Goal: Information Seeking & Learning: Learn about a topic

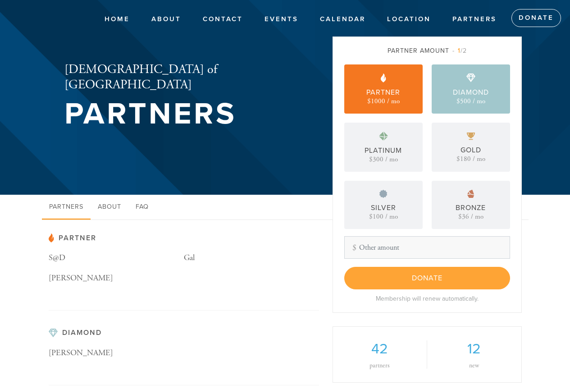
click at [406, 86] on div "Partner $1000 / mo" at bounding box center [383, 88] width 78 height 49
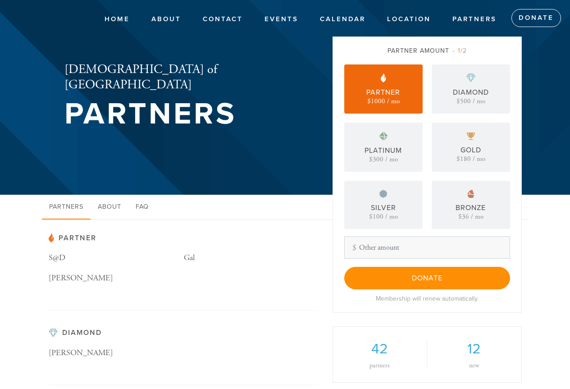
click at [402, 95] on div "Partner $1000 / mo" at bounding box center [383, 88] width 78 height 49
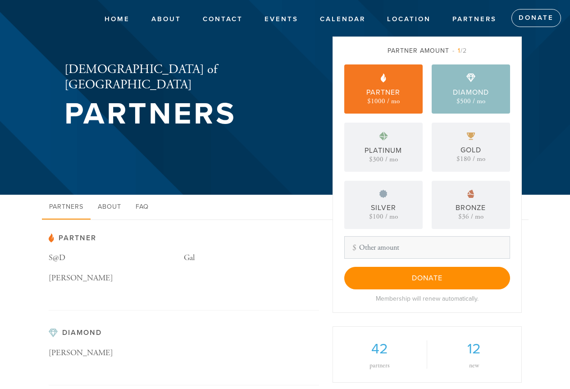
click at [459, 93] on div "Diamond" at bounding box center [471, 92] width 36 height 11
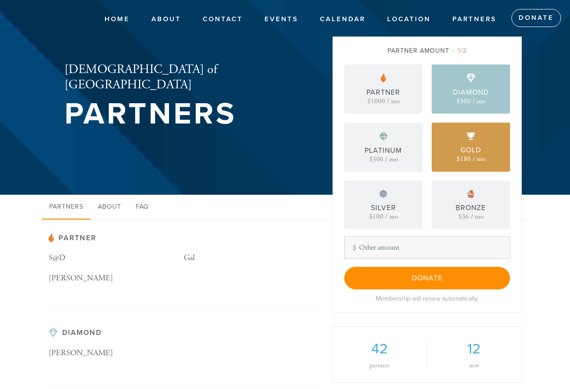
click at [459, 144] on div "Gold $180 / mo" at bounding box center [471, 147] width 78 height 49
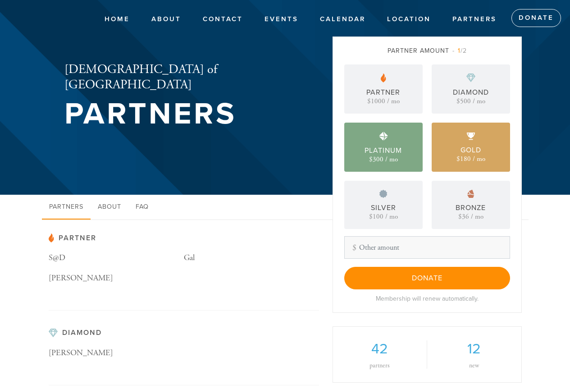
click at [401, 155] on div "Platinum" at bounding box center [383, 150] width 37 height 11
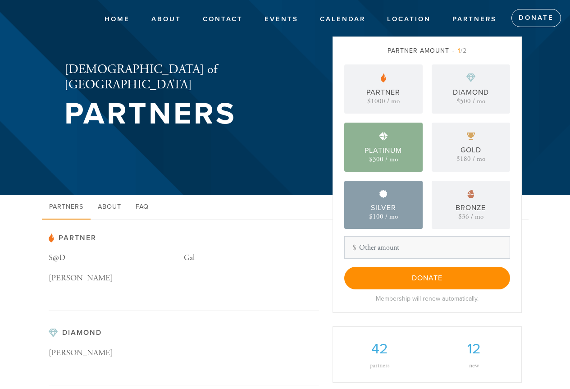
click at [387, 196] on img at bounding box center [383, 194] width 8 height 8
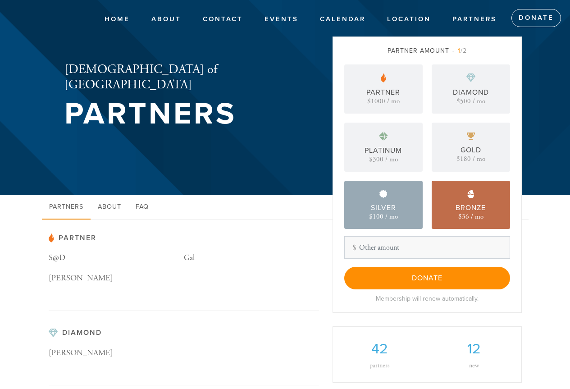
click at [471, 201] on div "Bronze $36 / mo" at bounding box center [471, 205] width 78 height 48
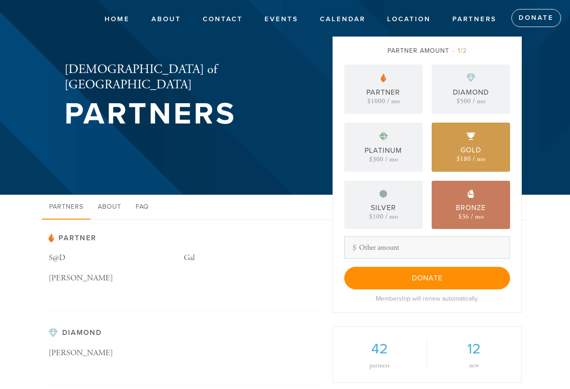
drag, startPoint x: 465, startPoint y: 166, endPoint x: 442, endPoint y: 168, distance: 23.5
click at [465, 166] on div "Gold $180 / mo" at bounding box center [471, 147] width 78 height 49
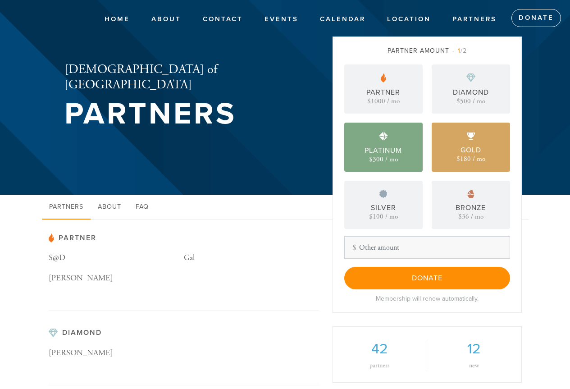
drag, startPoint x: 401, startPoint y: 172, endPoint x: 403, endPoint y: 167, distance: 5.4
click at [401, 172] on div "Partner $1000 / mo Diamond $500 / mo Platinum $300 / mo Gold $180 / mo Silver $…" at bounding box center [427, 146] width 166 height 164
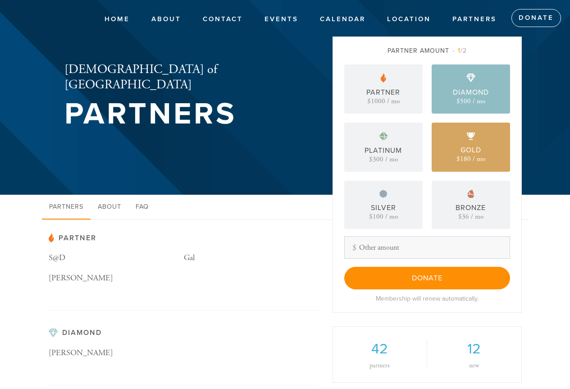
click at [443, 96] on div "Diamond $500 / mo" at bounding box center [471, 88] width 78 height 49
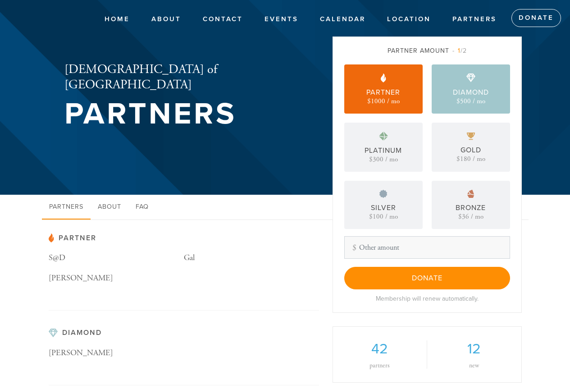
click at [385, 100] on div "$1000 / mo" at bounding box center [383, 101] width 32 height 7
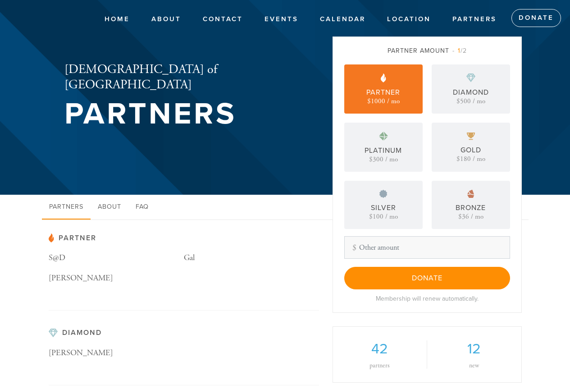
click at [462, 48] on span "1 /2" at bounding box center [459, 51] width 14 height 8
click at [438, 48] on div "Partner Amount 1 /2" at bounding box center [427, 50] width 166 height 9
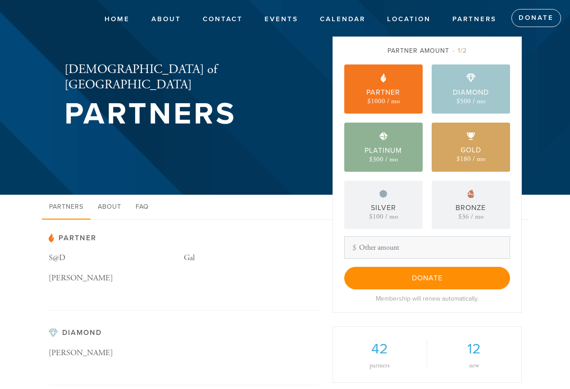
click at [457, 85] on div "Diamond $500 / mo" at bounding box center [471, 88] width 78 height 49
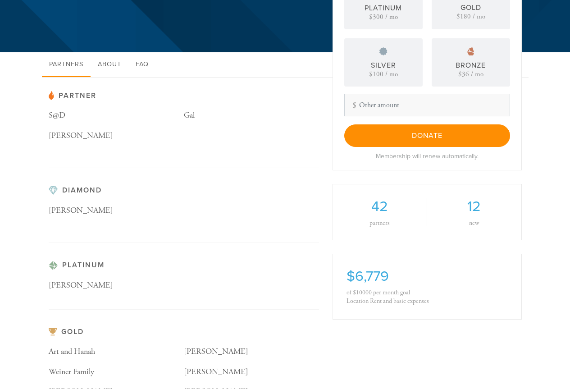
scroll to position [180, 0]
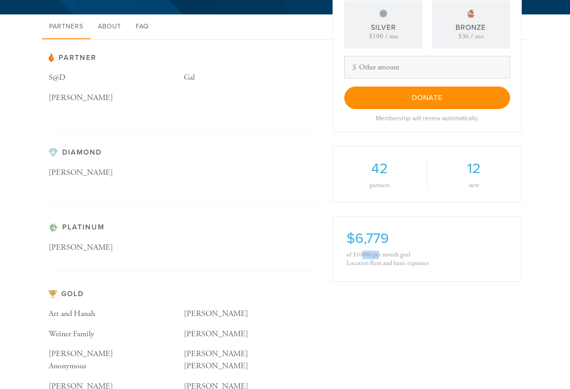
drag, startPoint x: 361, startPoint y: 254, endPoint x: 379, endPoint y: 255, distance: 17.6
click at [379, 255] on div "of $10000 per month goal" at bounding box center [427, 255] width 161 height 9
